Goal: Check status: Check status

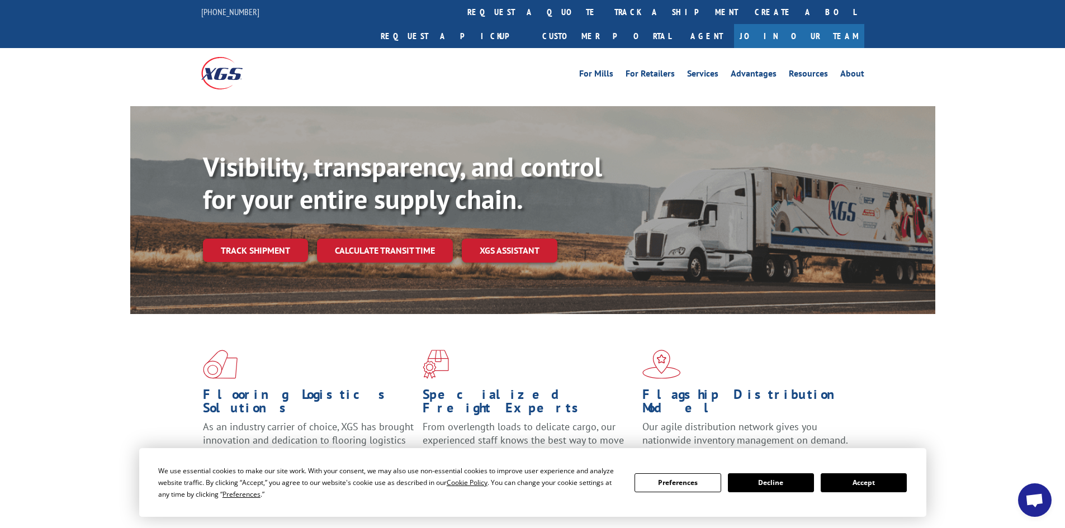
click at [876, 483] on button "Accept" at bounding box center [863, 482] width 86 height 19
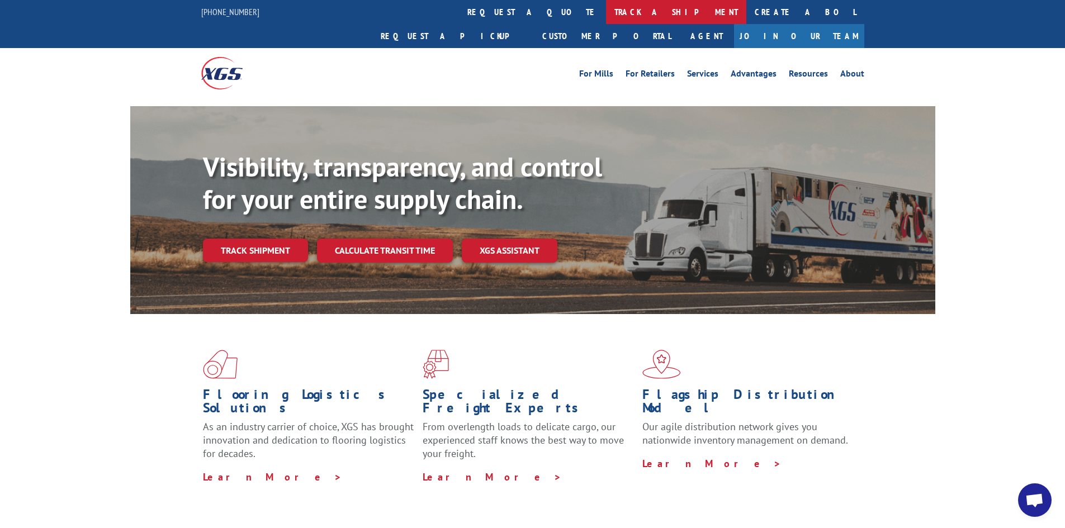
click at [606, 18] on link "track a shipment" at bounding box center [676, 12] width 140 height 24
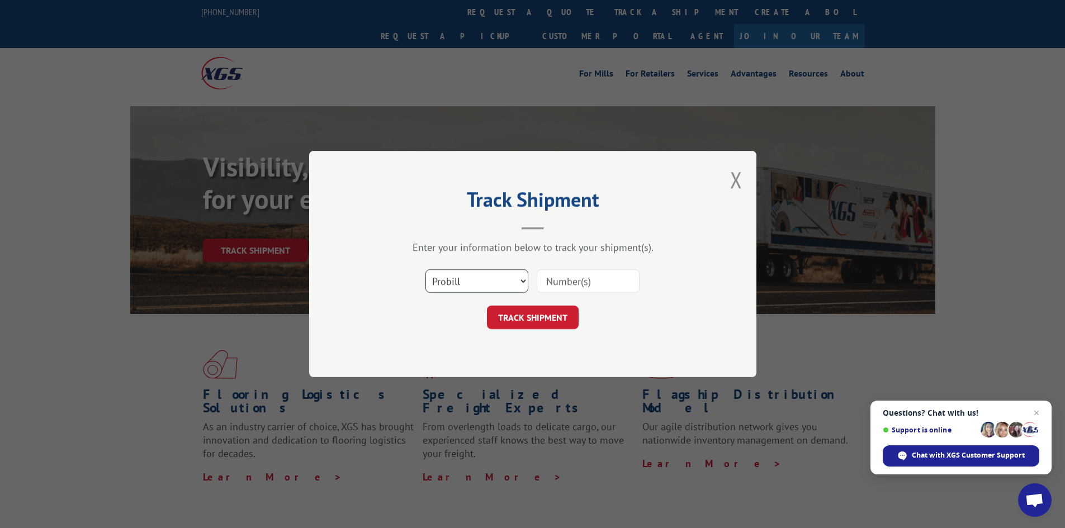
click at [478, 287] on select "Select category... Probill BOL PO" at bounding box center [476, 280] width 103 height 23
select select "po"
click at [425, 269] on select "Select category... Probill BOL PO" at bounding box center [476, 280] width 103 height 23
paste input "73521279"
type input "73521279"
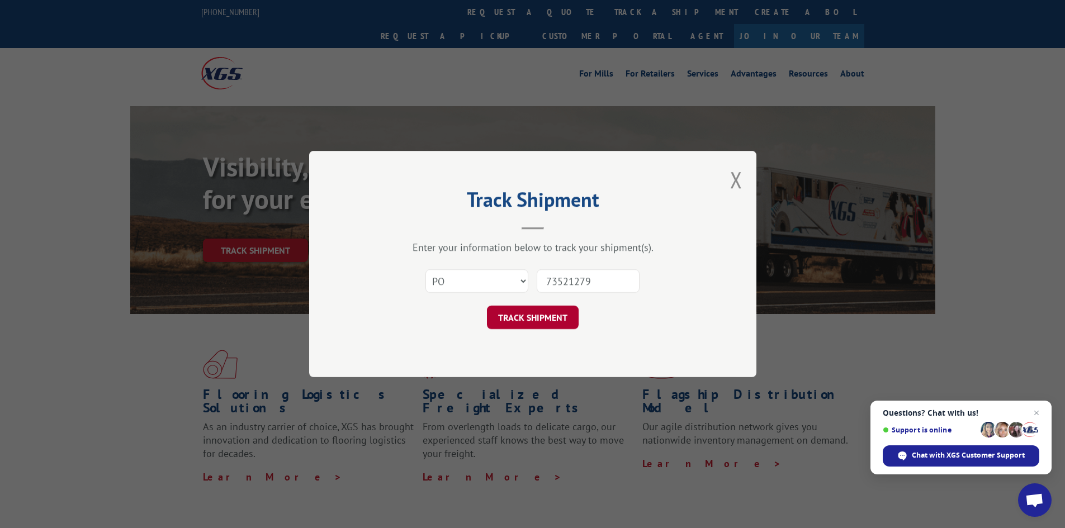
click at [544, 319] on button "TRACK SHIPMENT" at bounding box center [533, 317] width 92 height 23
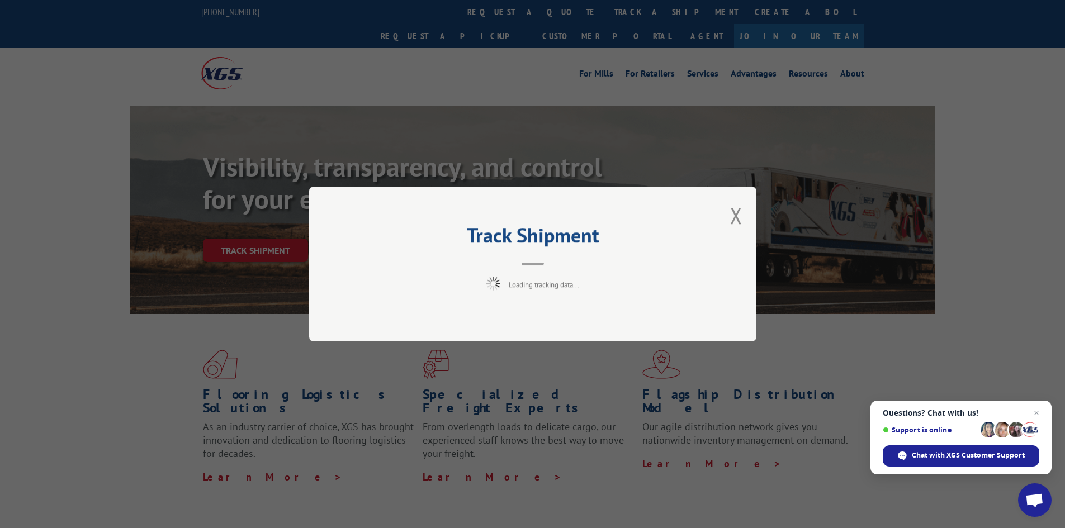
click at [1037, 413] on span "Close chat" at bounding box center [1035, 412] width 13 height 13
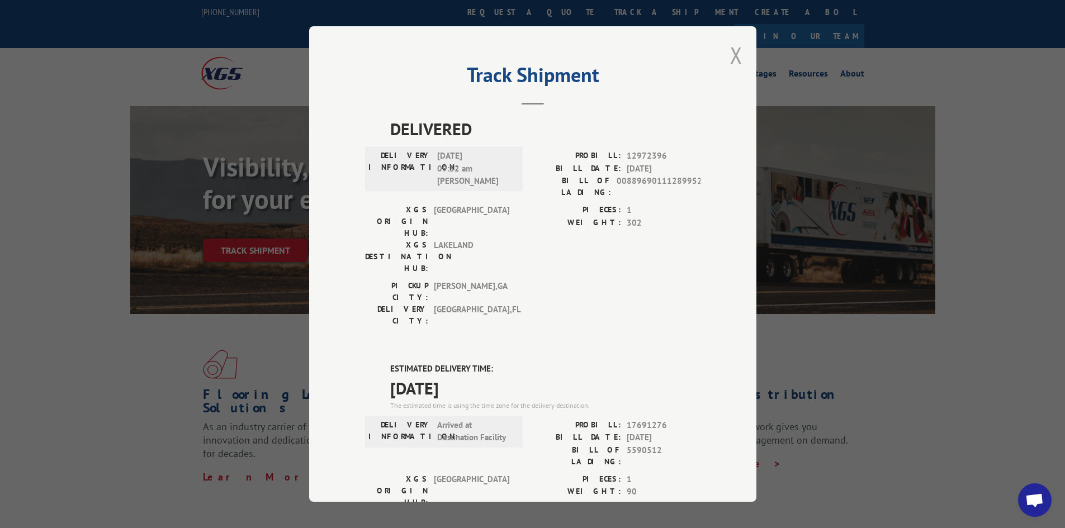
click at [733, 53] on button "Close modal" at bounding box center [736, 55] width 12 height 30
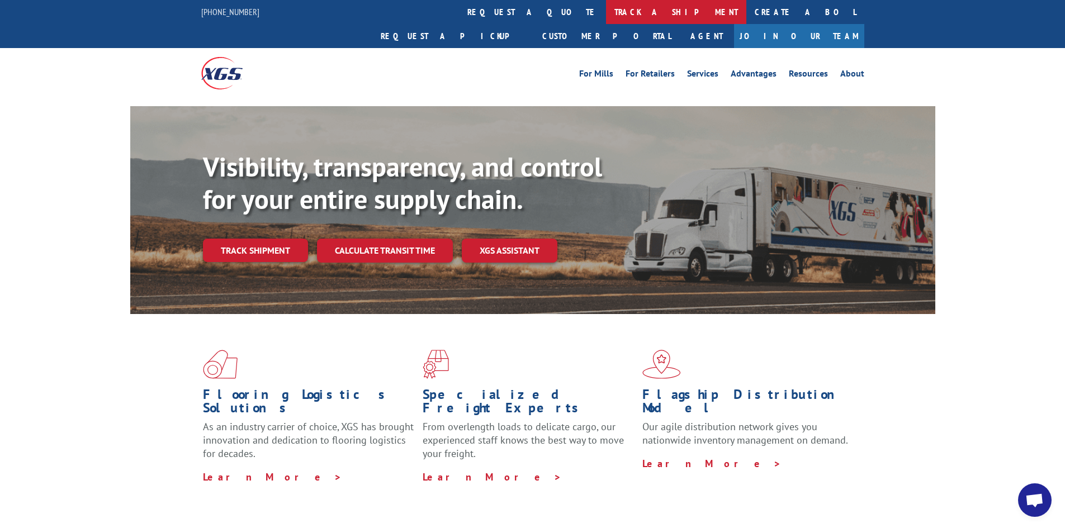
click at [606, 8] on link "track a shipment" at bounding box center [676, 12] width 140 height 24
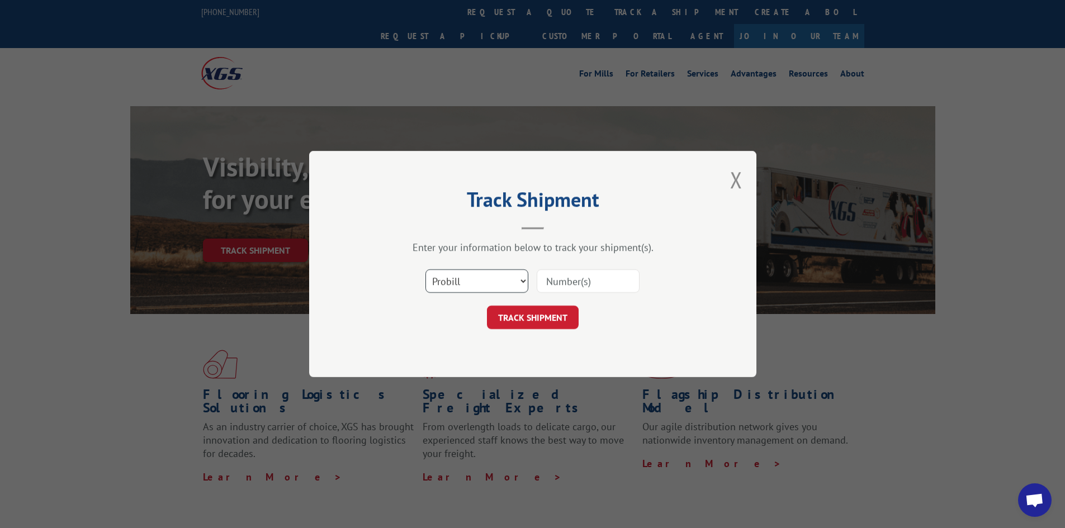
click at [472, 270] on select "Select category... Probill BOL PO" at bounding box center [476, 280] width 103 height 23
select select "bol"
click at [425, 269] on select "Select category... Probill BOL PO" at bounding box center [476, 280] width 103 height 23
paste input "5590512"
type input "5590512"
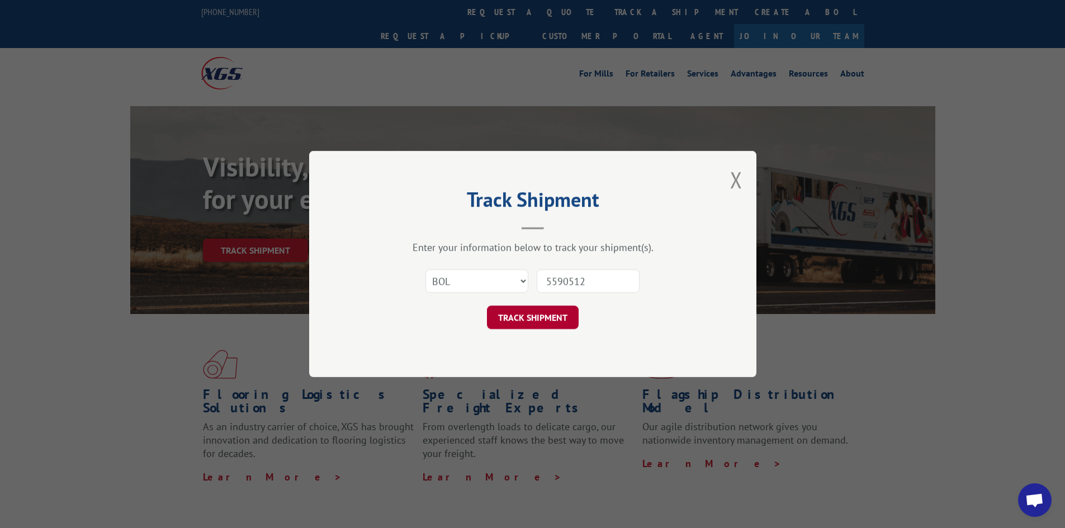
click at [562, 319] on button "TRACK SHIPMENT" at bounding box center [533, 317] width 92 height 23
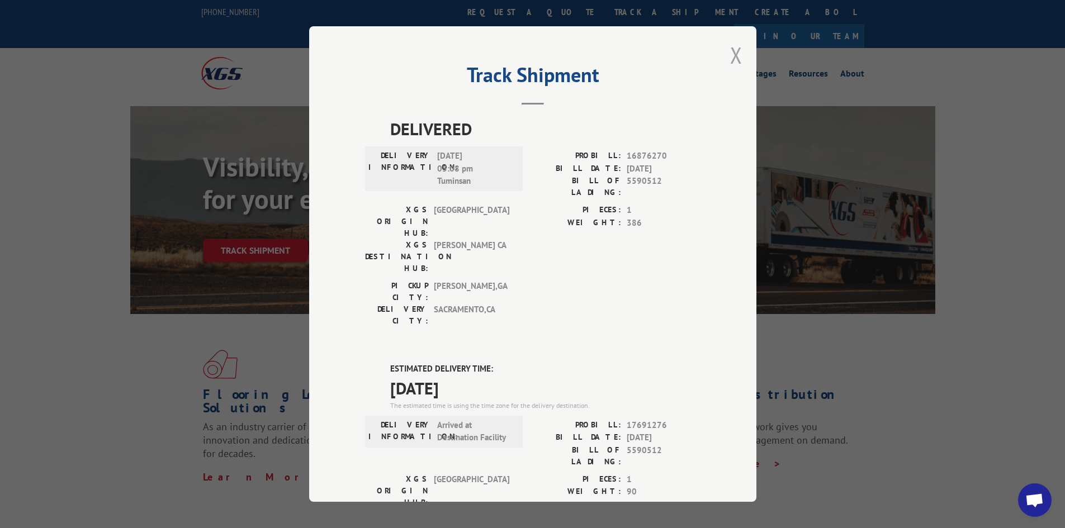
click at [730, 56] on button "Close modal" at bounding box center [736, 55] width 12 height 30
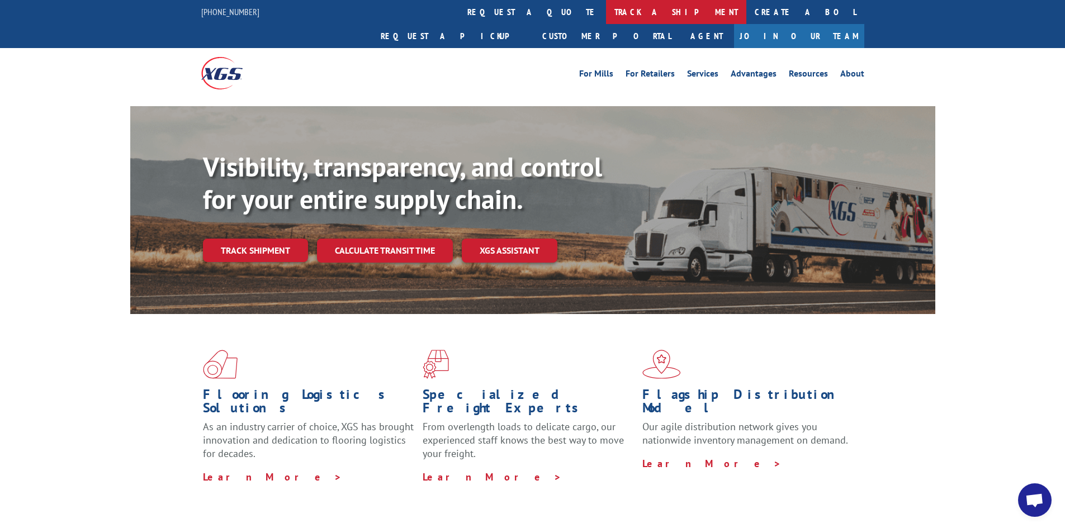
click at [606, 15] on link "track a shipment" at bounding box center [676, 12] width 140 height 24
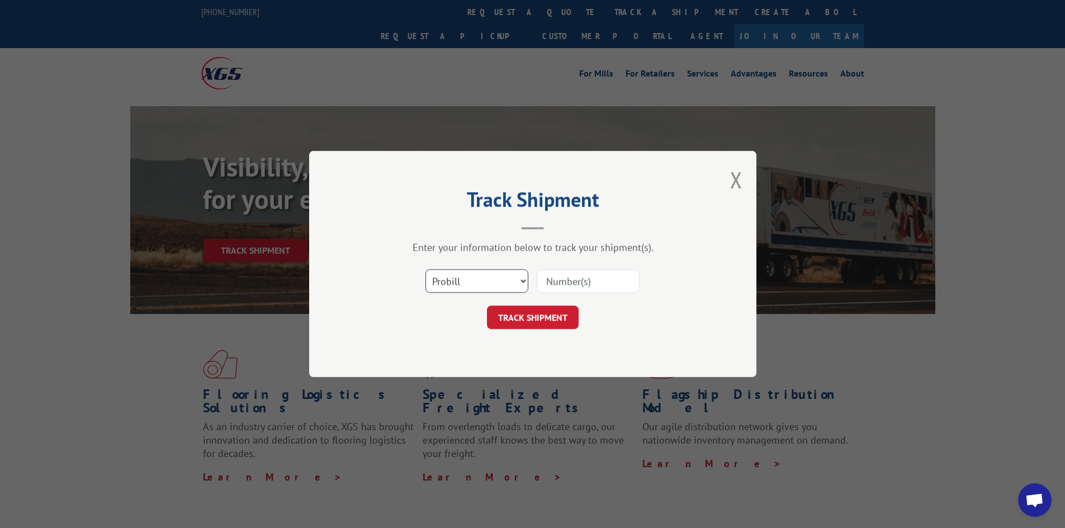
drag, startPoint x: 479, startPoint y: 286, endPoint x: 471, endPoint y: 289, distance: 9.0
click at [479, 286] on select "Select category... Probill BOL PO" at bounding box center [476, 280] width 103 height 23
select select "po"
click at [425, 269] on select "Select category... Probill BOL PO" at bounding box center [476, 280] width 103 height 23
click at [561, 283] on input at bounding box center [587, 280] width 103 height 23
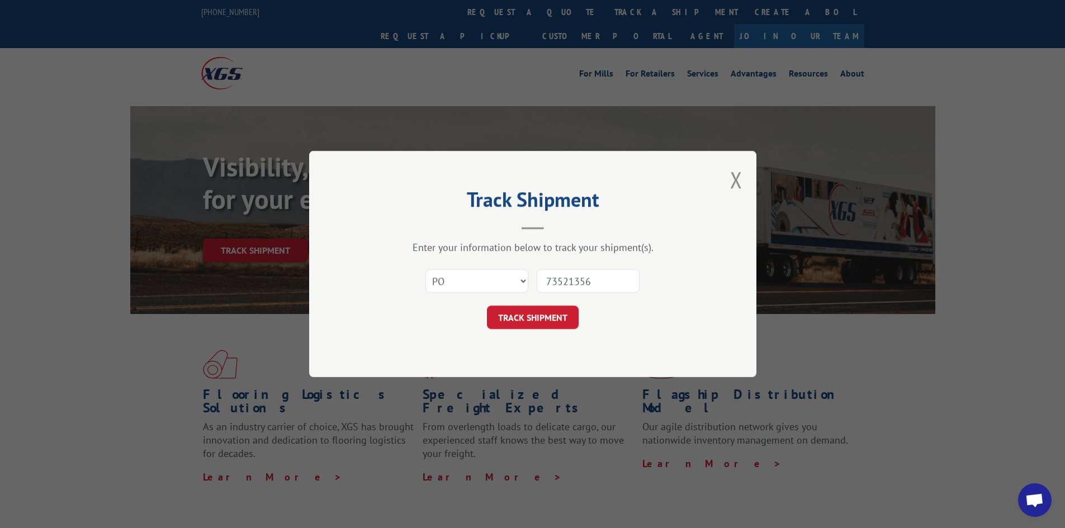
type input "73521356"
click at [530, 319] on button "TRACK SHIPMENT" at bounding box center [533, 317] width 92 height 23
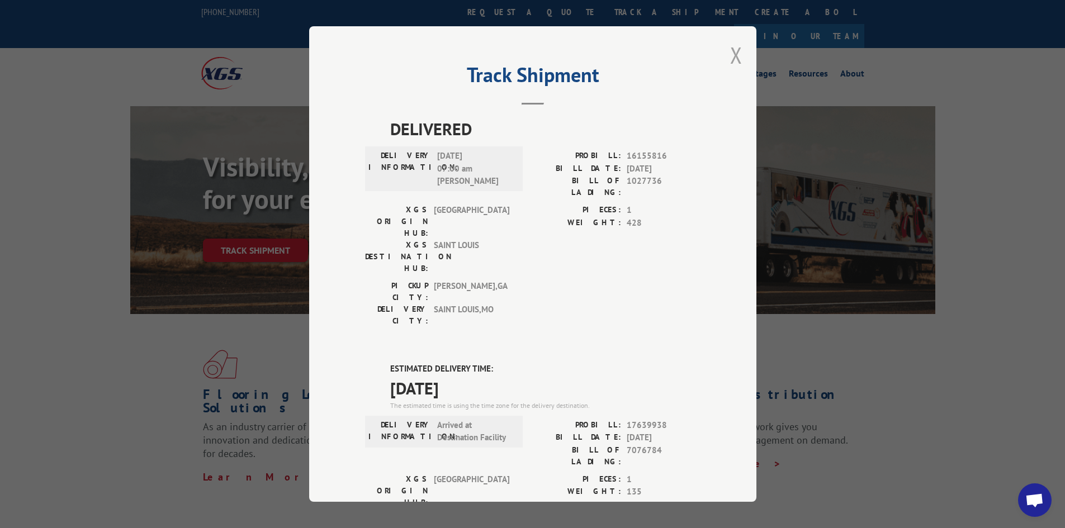
click at [730, 59] on button "Close modal" at bounding box center [736, 55] width 12 height 30
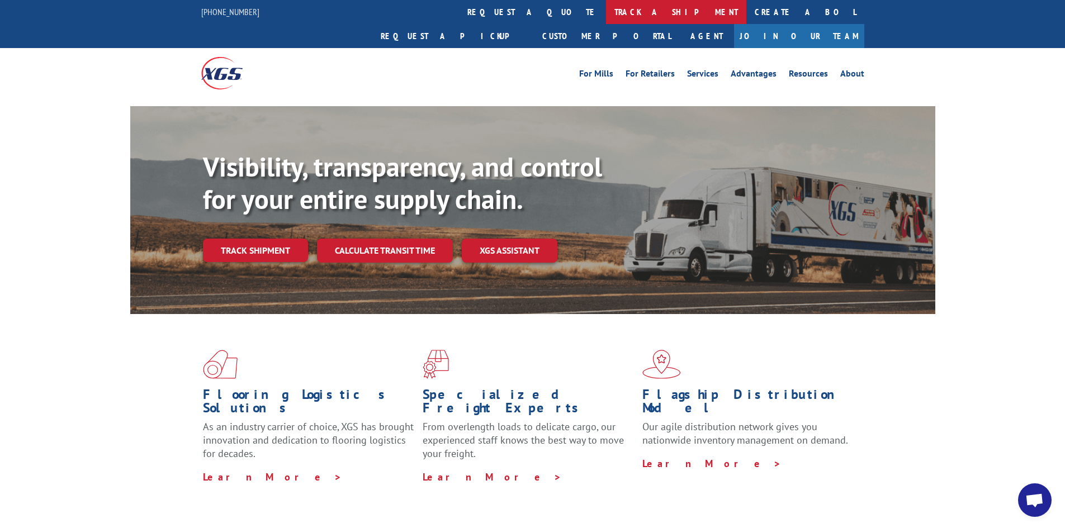
click at [606, 16] on link "track a shipment" at bounding box center [676, 12] width 140 height 24
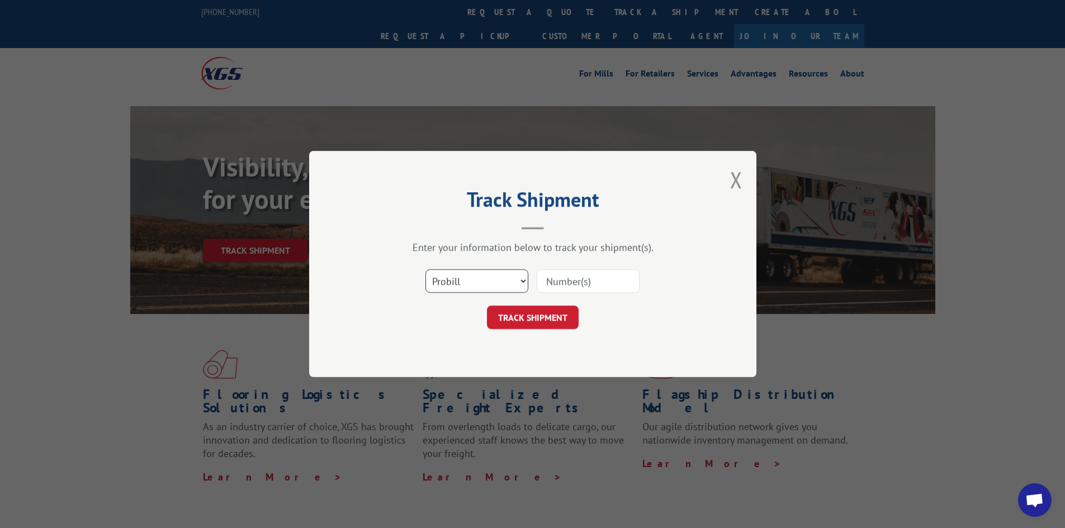
click at [461, 287] on select "Select category... Probill BOL PO" at bounding box center [476, 280] width 103 height 23
select select "po"
click at [425, 269] on select "Select category... Probill BOL PO" at bounding box center [476, 280] width 103 height 23
click at [559, 285] on input at bounding box center [587, 280] width 103 height 23
type input "73521357"
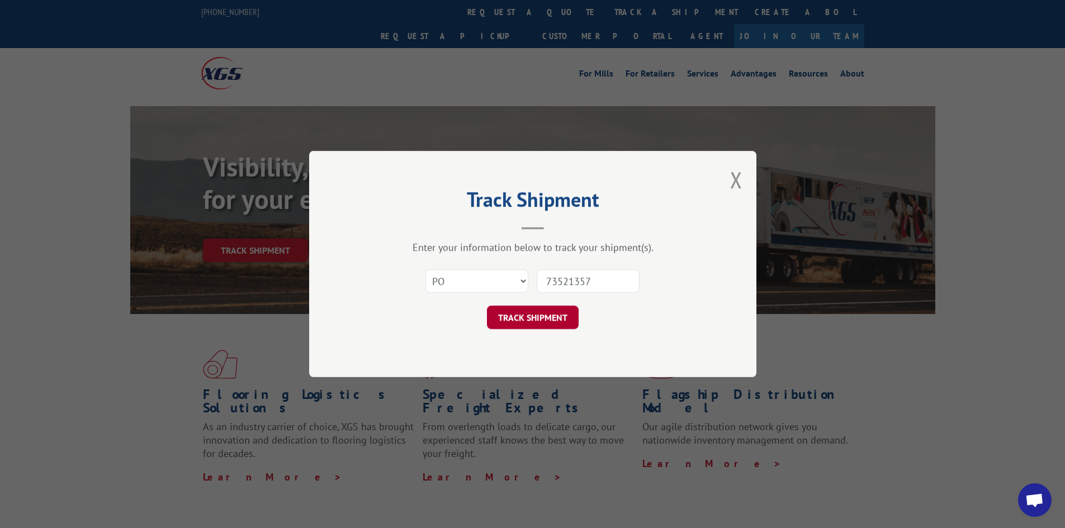
click at [542, 312] on button "TRACK SHIPMENT" at bounding box center [533, 317] width 92 height 23
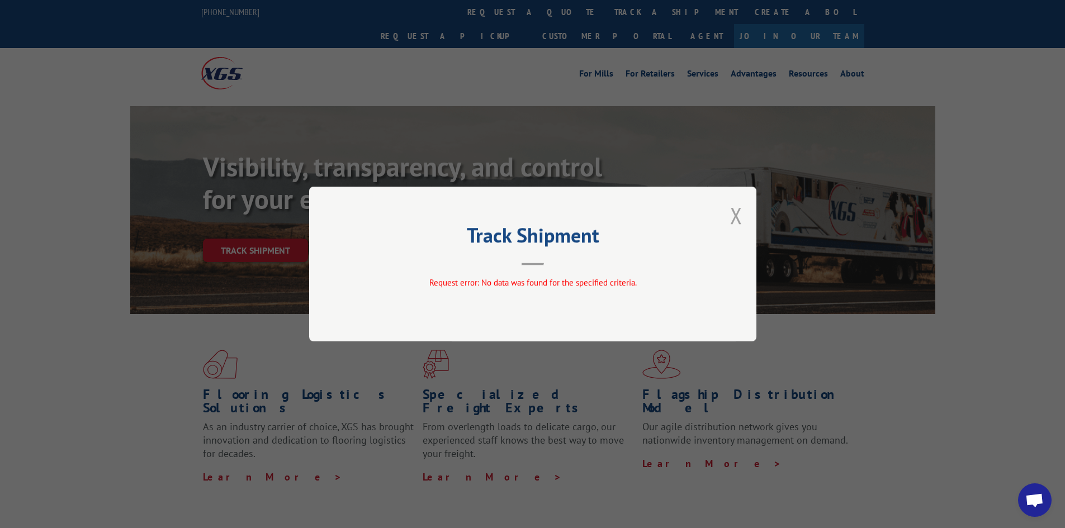
click at [732, 217] on button "Close modal" at bounding box center [736, 216] width 12 height 30
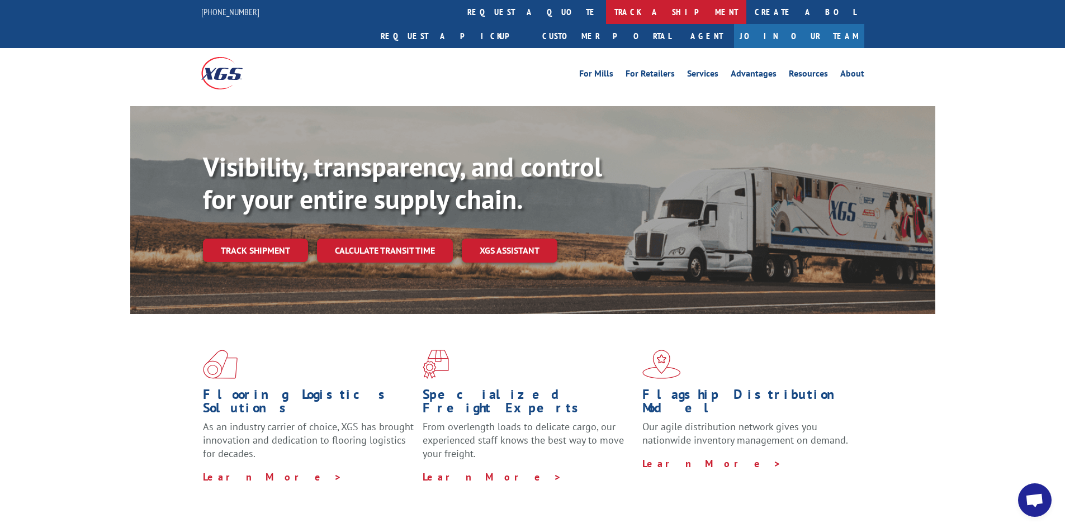
click at [606, 10] on link "track a shipment" at bounding box center [676, 12] width 140 height 24
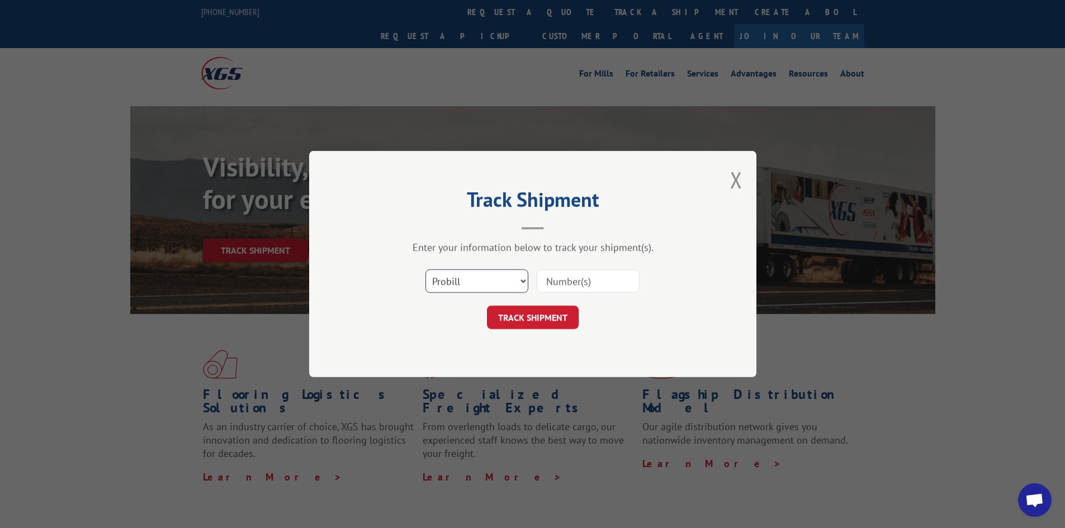
click at [450, 278] on select "Select category... Probill BOL PO" at bounding box center [476, 280] width 103 height 23
select select "bol"
click at [425, 269] on select "Select category... Probill BOL PO" at bounding box center [476, 280] width 103 height 23
paste input "481714"
type input "481714"
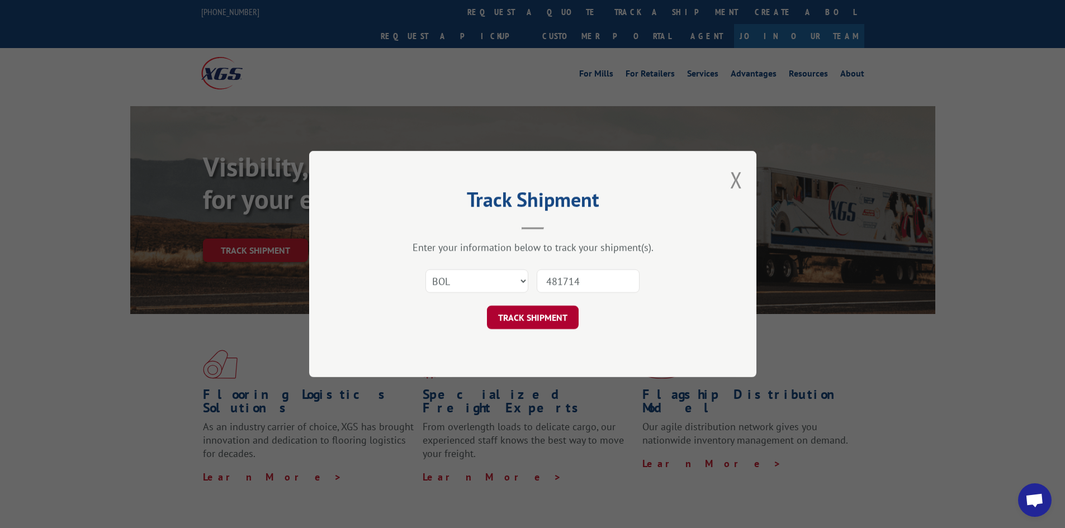
click at [549, 313] on button "TRACK SHIPMENT" at bounding box center [533, 317] width 92 height 23
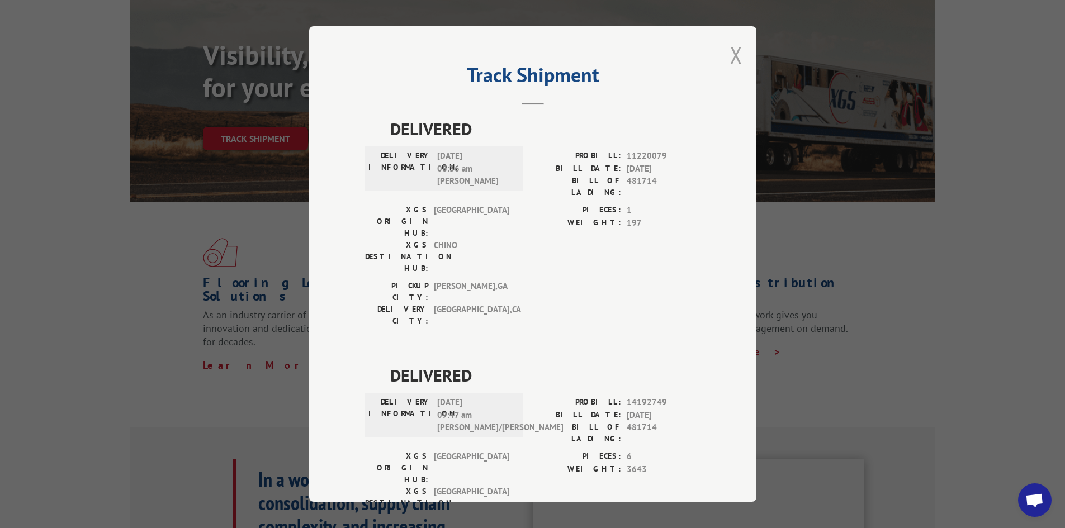
click at [731, 53] on button "Close modal" at bounding box center [736, 55] width 12 height 30
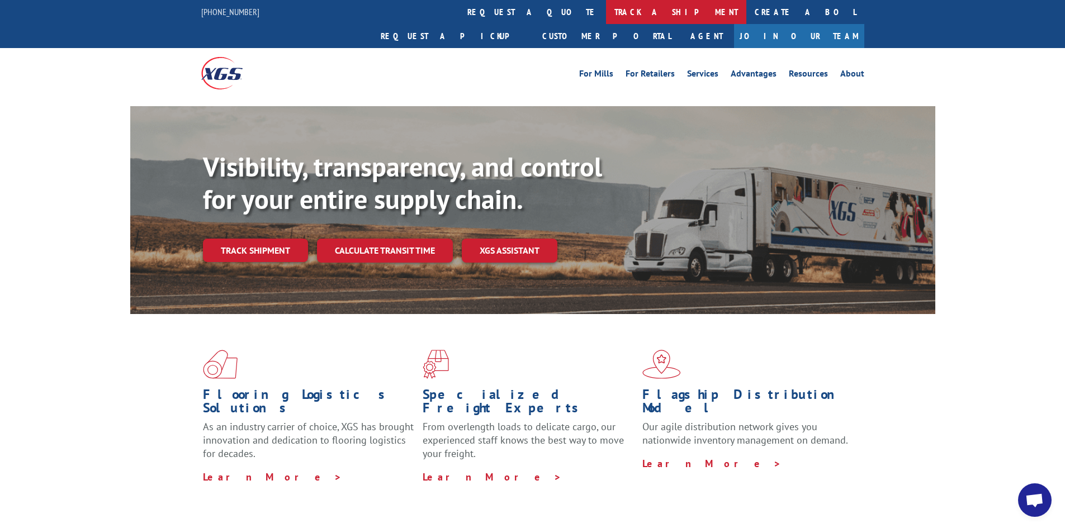
click at [606, 8] on link "track a shipment" at bounding box center [676, 12] width 140 height 24
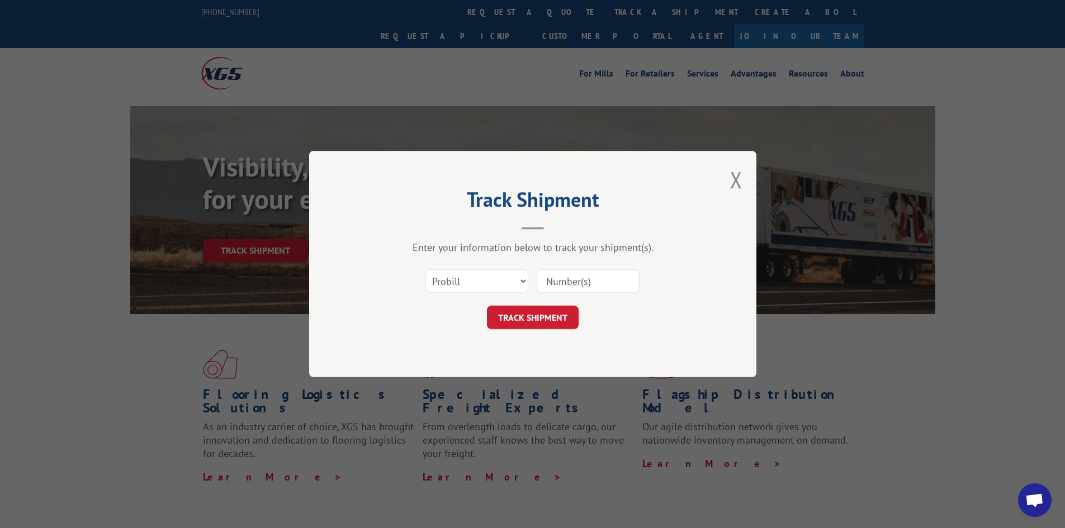
paste input "019170251009"
type input "019170251009"
click at [547, 322] on button "TRACK SHIPMENT" at bounding box center [533, 317] width 92 height 23
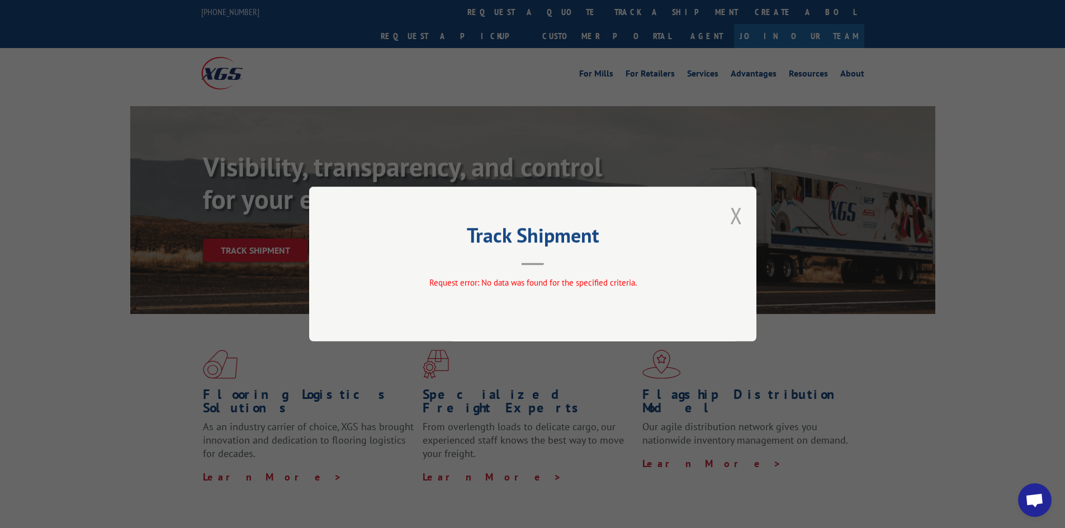
click at [734, 213] on button "Close modal" at bounding box center [736, 216] width 12 height 30
